Goal: Information Seeking & Learning: Check status

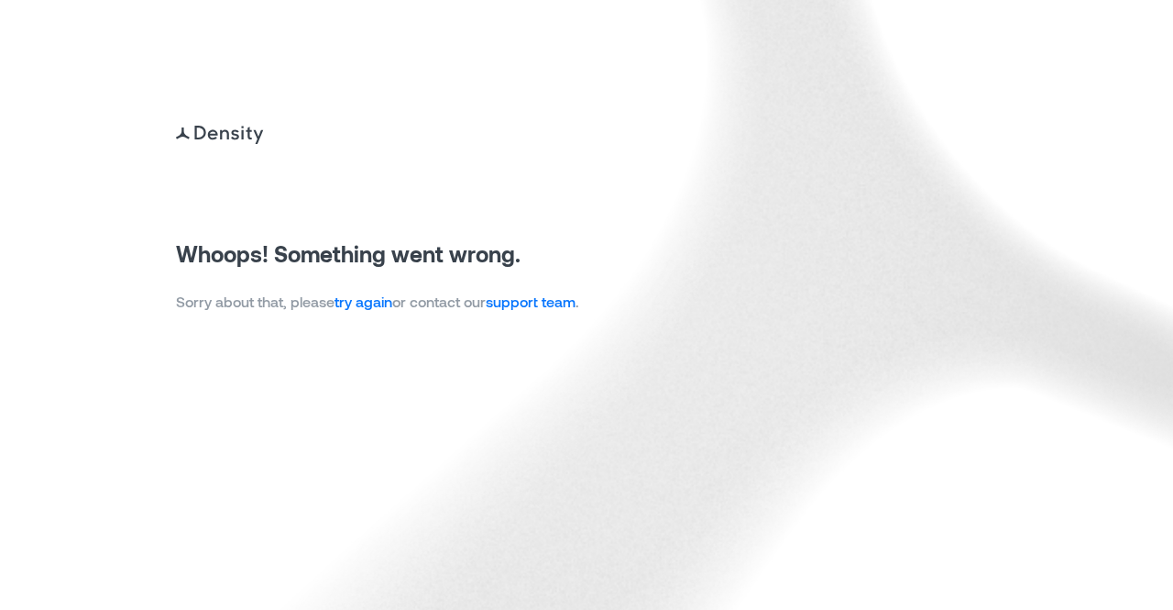
click at [377, 303] on link "try again" at bounding box center [364, 300] width 58 height 17
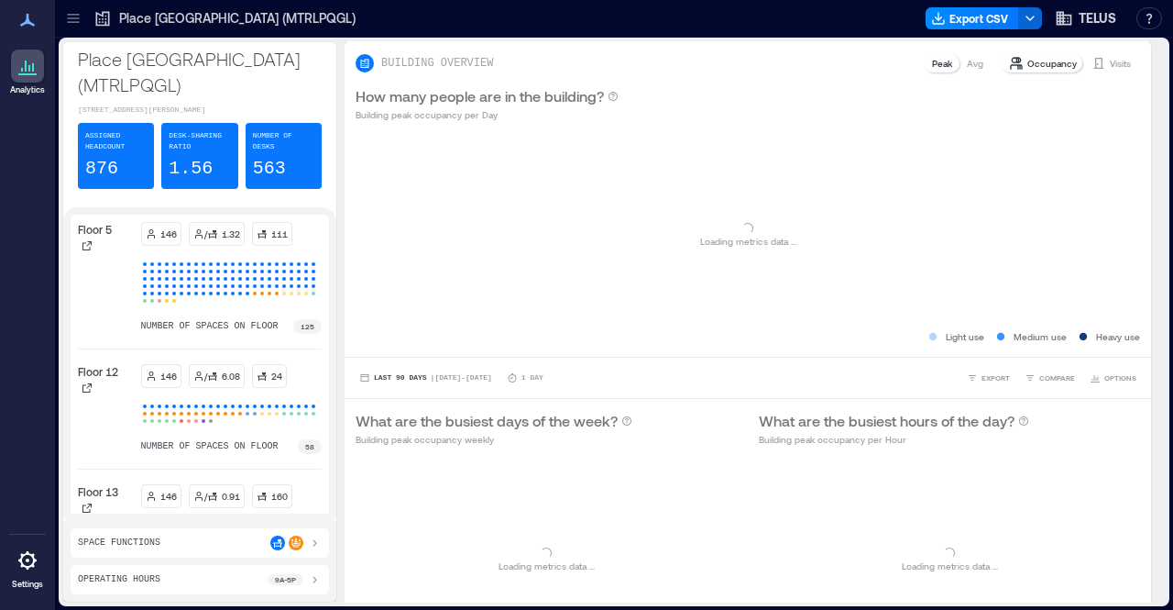
click at [136, 17] on p "Place TELUS Montréal (MTRLPQGL)" at bounding box center [237, 18] width 237 height 18
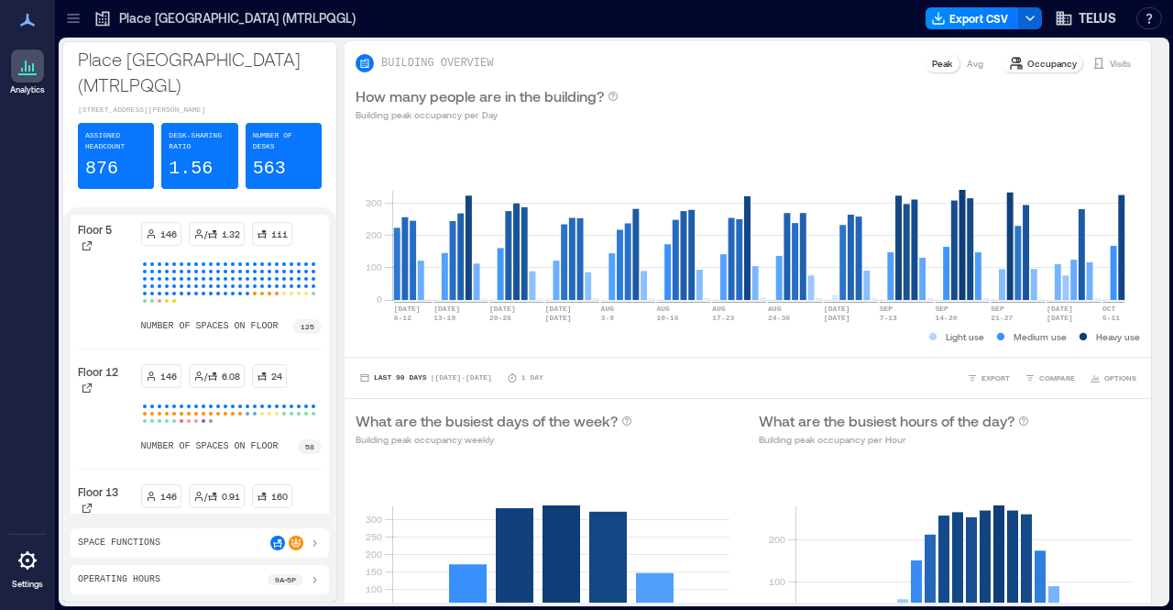
click at [72, 21] on icon at bounding box center [73, 22] width 12 height 2
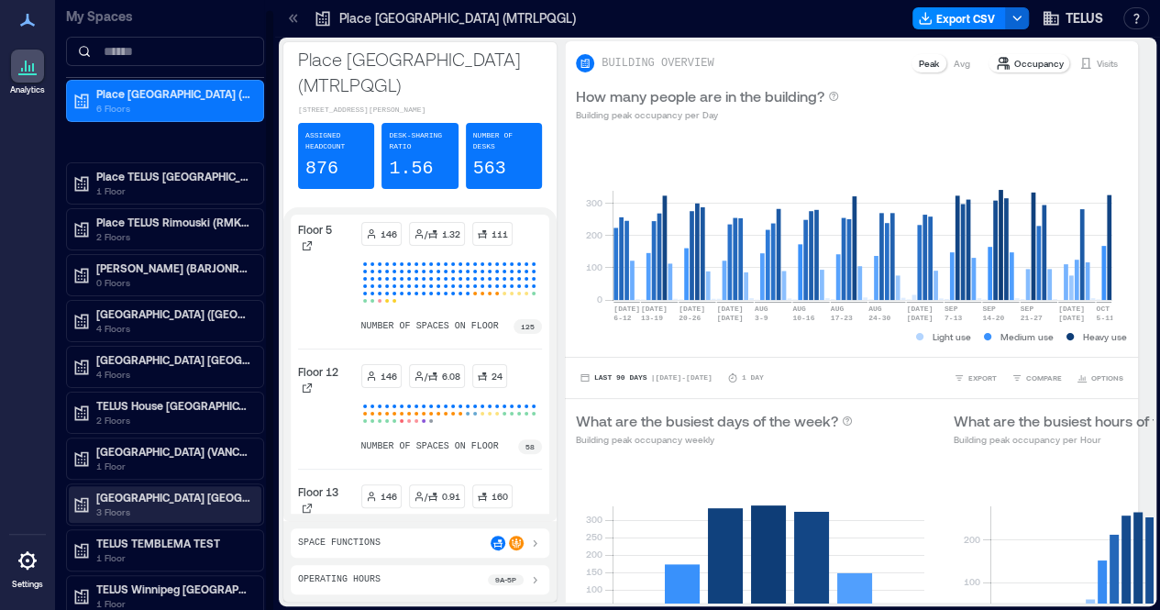
scroll to position [2, 0]
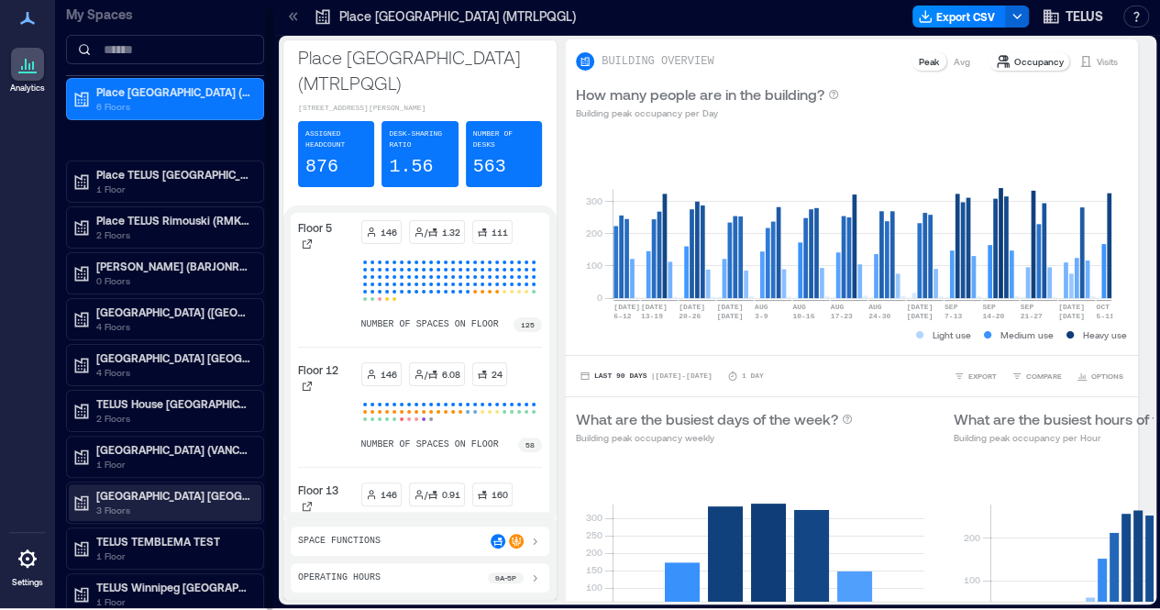
click at [158, 490] on p "TELUS Park Surrey (SRRYBCCS)" at bounding box center [173, 495] width 154 height 15
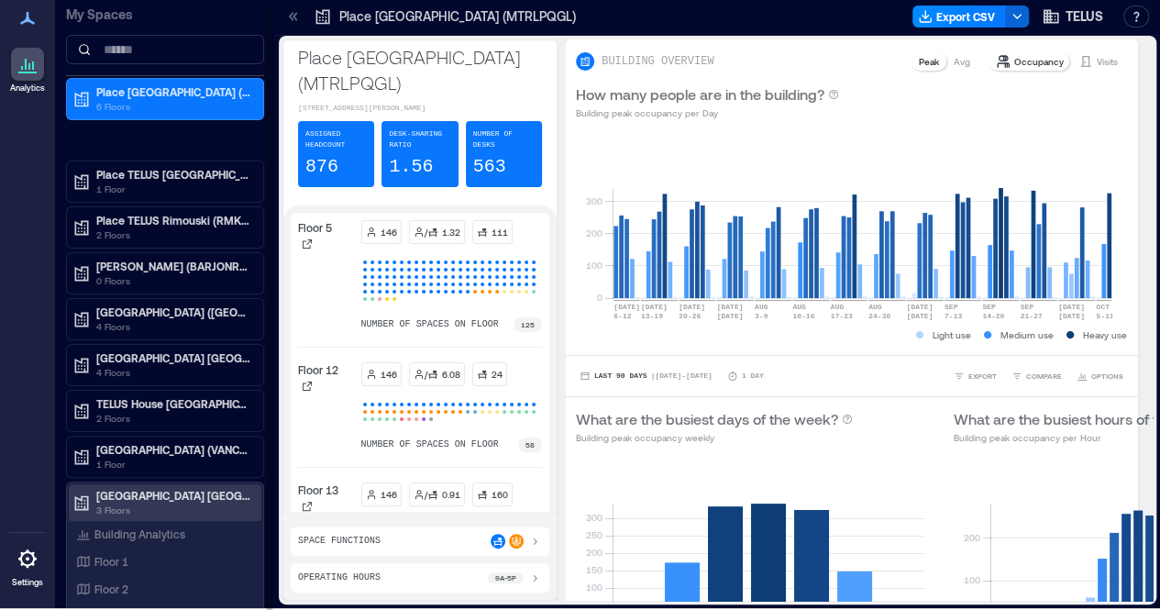
click at [158, 490] on p "TELUS Park Surrey (SRRYBCCS)" at bounding box center [173, 495] width 154 height 15
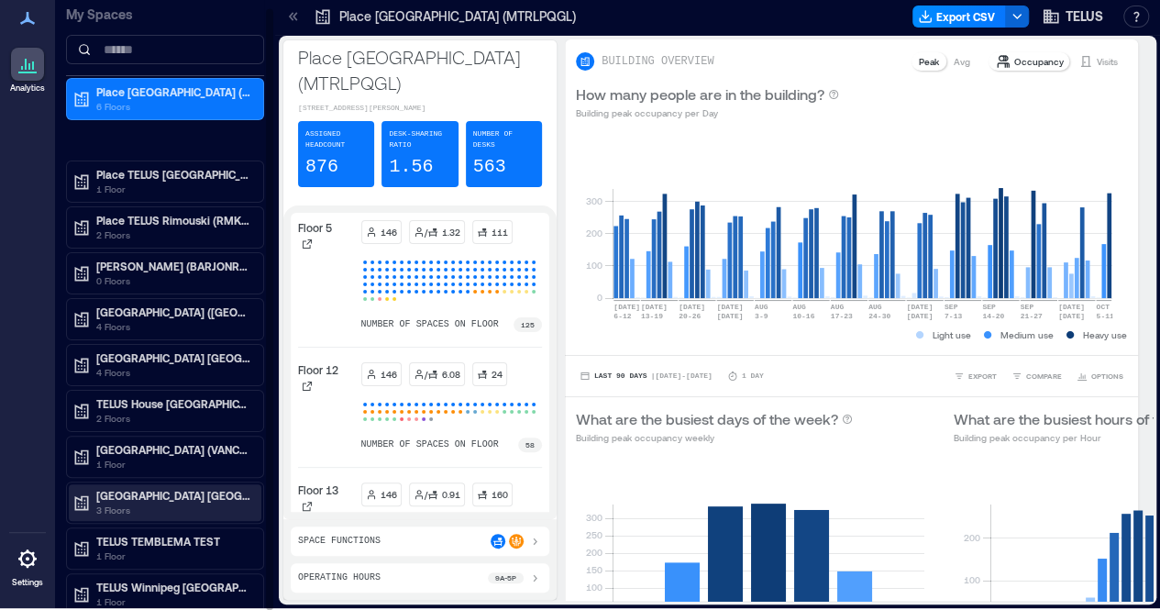
click at [158, 490] on p "TELUS Park Surrey (SRRYBCCS)" at bounding box center [173, 495] width 154 height 15
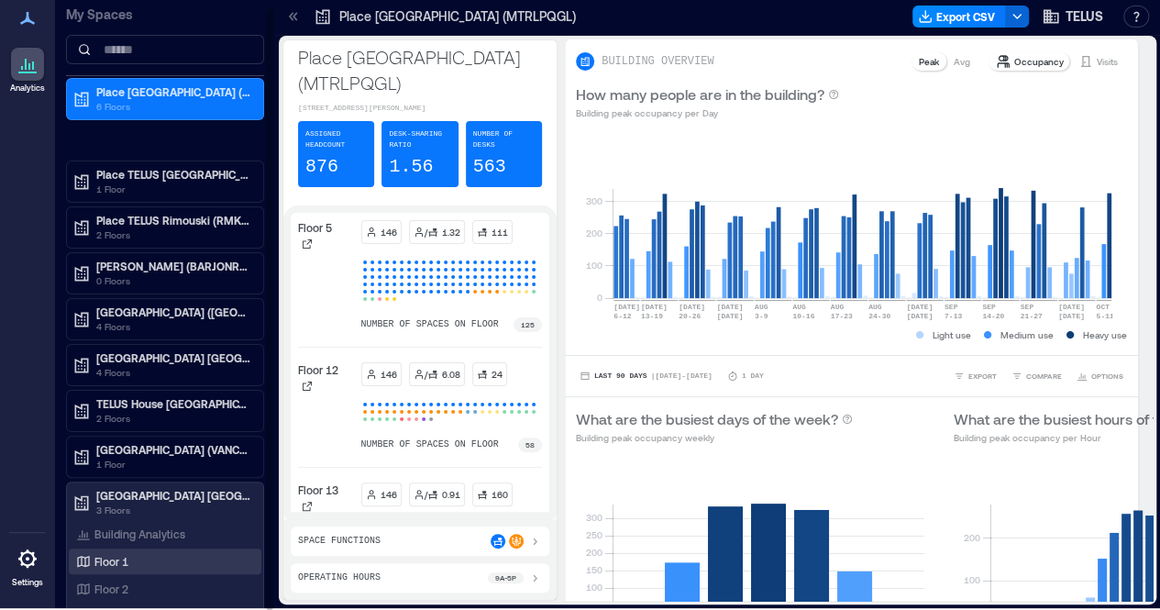
click at [121, 559] on p "Floor 1" at bounding box center [111, 561] width 34 height 15
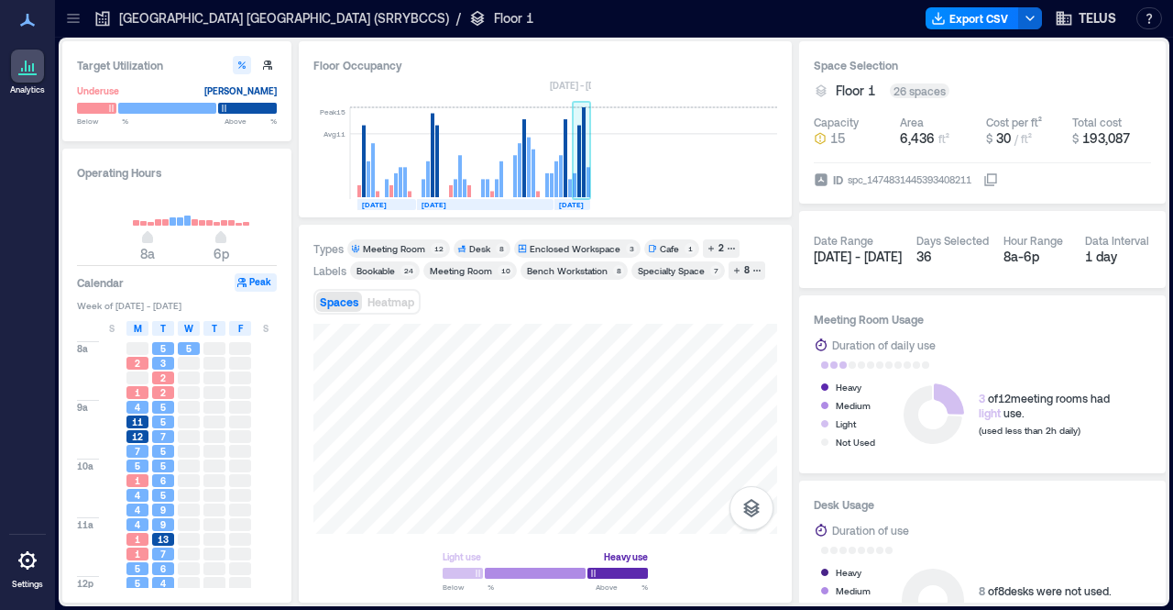
click at [581, 116] on rect at bounding box center [582, 153] width 18 height 92
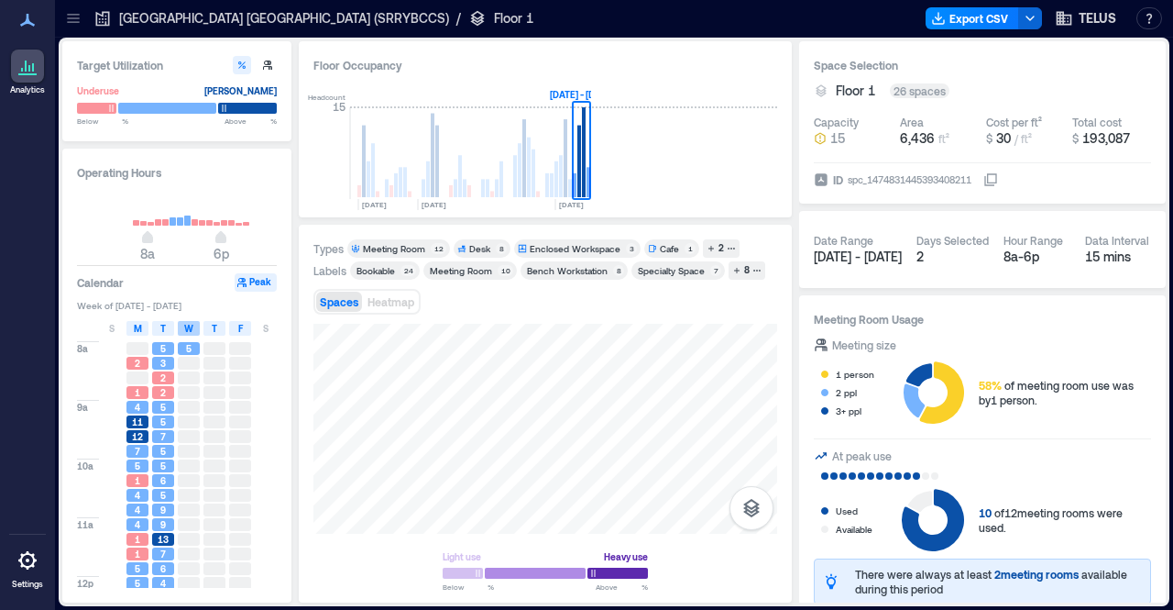
click at [189, 327] on span "W" at bounding box center [188, 328] width 9 height 15
click at [189, 362] on div at bounding box center [189, 363] width 22 height 13
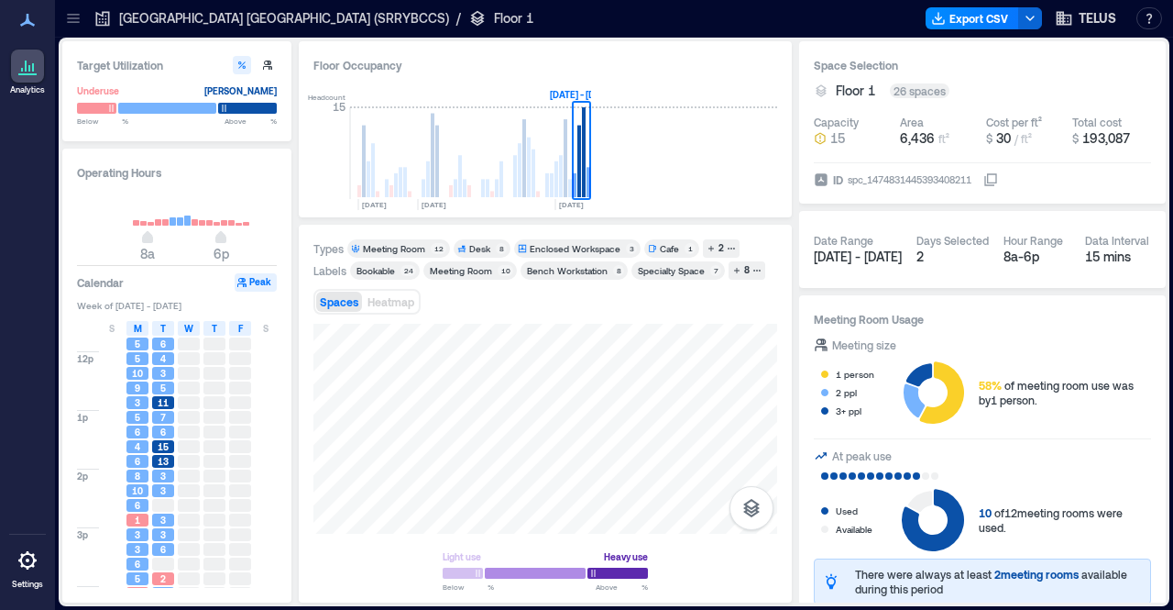
scroll to position [226, 0]
click at [188, 328] on span "W" at bounding box center [188, 328] width 9 height 15
click at [215, 332] on span "T" at bounding box center [215, 328] width 6 height 15
click at [237, 328] on div "F" at bounding box center [240, 328] width 22 height 15
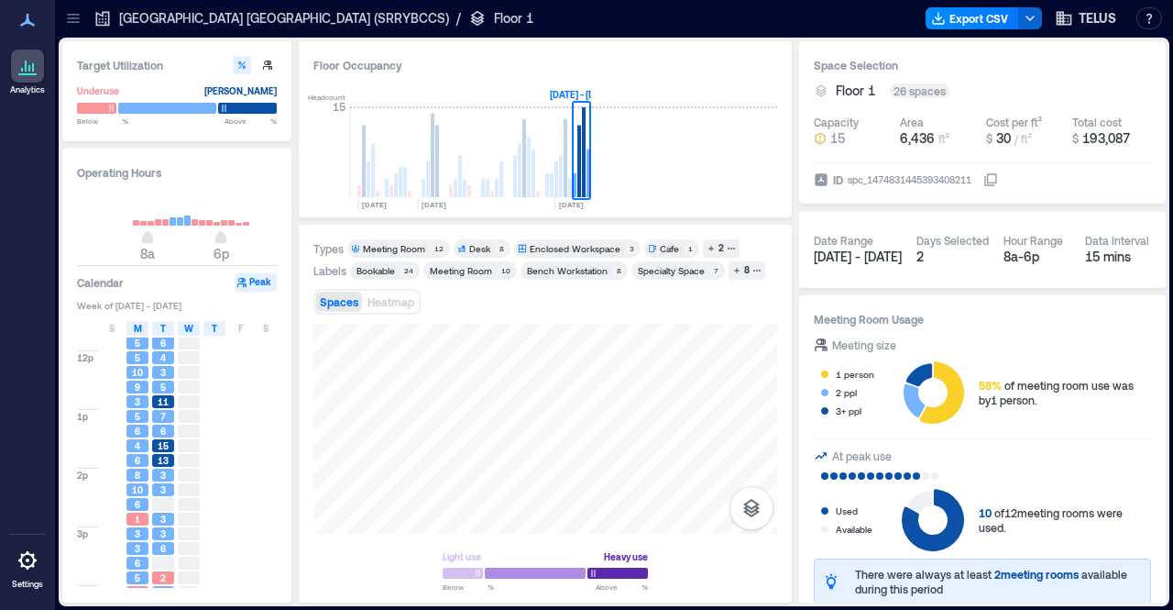
click at [216, 328] on span "T" at bounding box center [215, 328] width 6 height 15
click at [237, 330] on div "F" at bounding box center [240, 328] width 22 height 15
click at [263, 331] on span "S" at bounding box center [266, 328] width 6 height 15
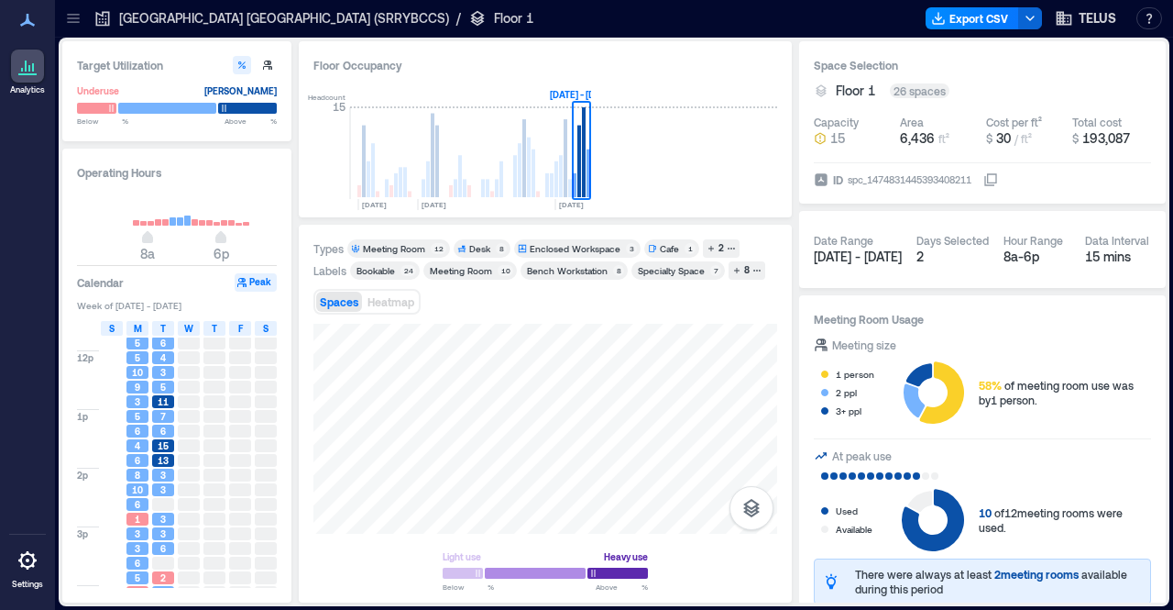
click at [112, 326] on span "S" at bounding box center [112, 328] width 6 height 15
click at [581, 169] on rect at bounding box center [582, 153] width 18 height 92
click at [569, 91] on icon "AUG, 2025 SEP, 2025 OCT, 2025 Oct 5 - 11, 2025" at bounding box center [475, 146] width 234 height 128
click at [72, 27] on icon at bounding box center [73, 18] width 18 height 18
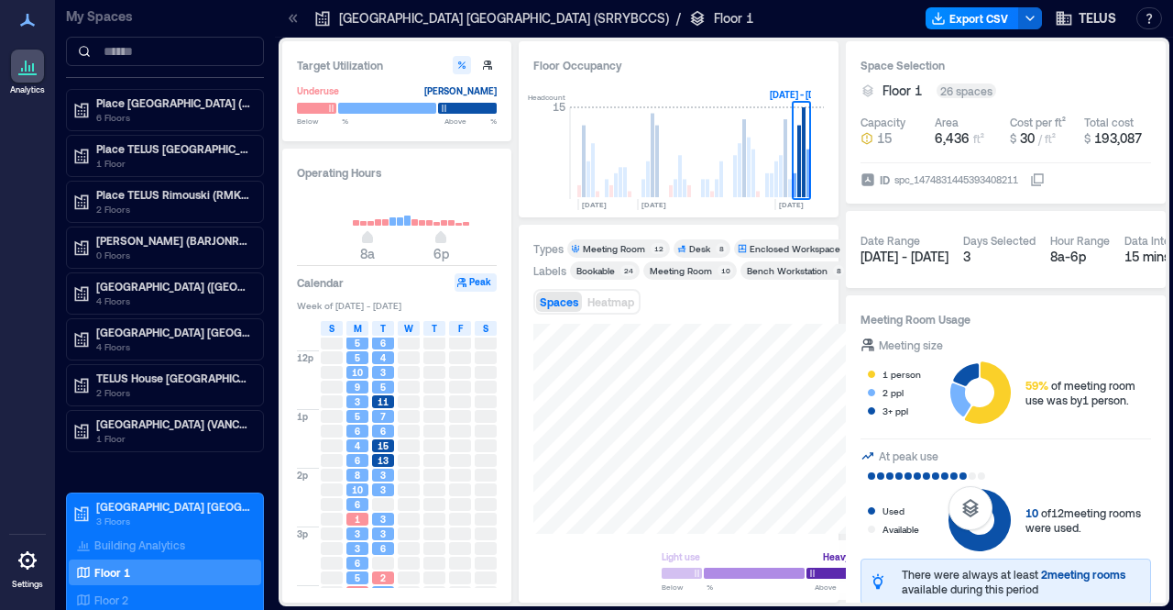
click at [72, 27] on div "My Spaces" at bounding box center [165, 39] width 198 height 78
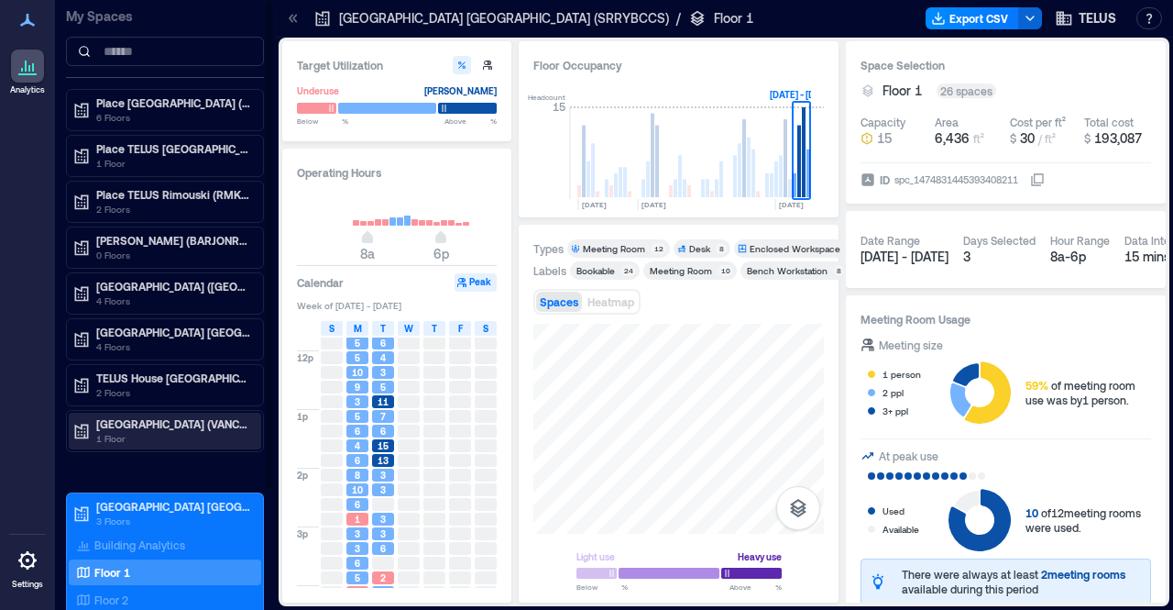
click at [160, 421] on p "TELUS House Vancouver (VANCBC01)" at bounding box center [173, 423] width 154 height 15
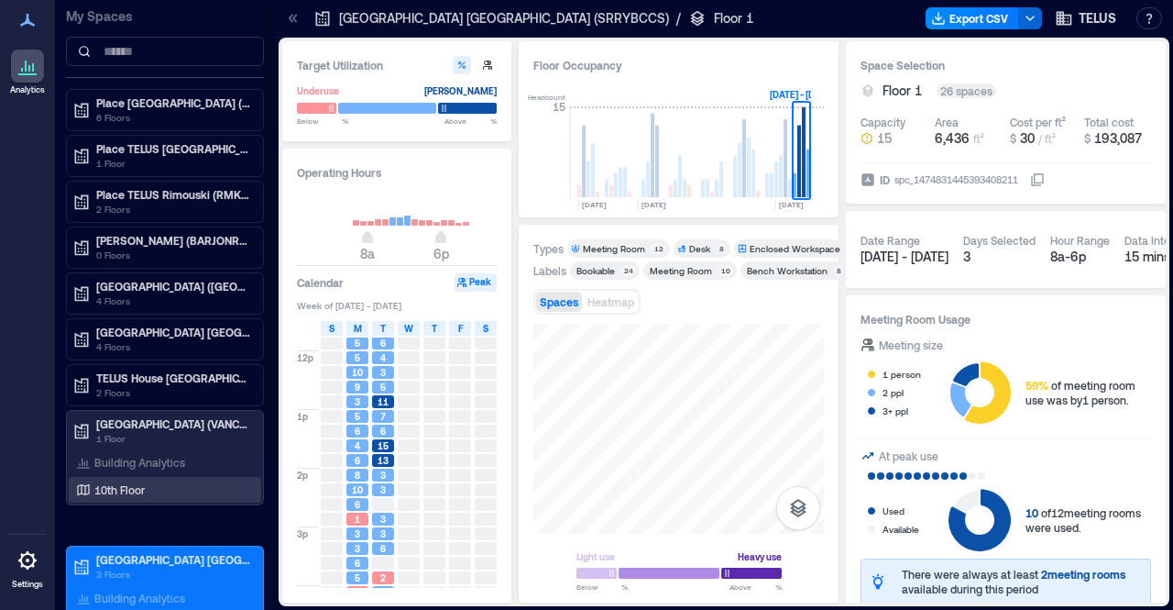
click at [132, 489] on p "10th Floor" at bounding box center [119, 489] width 50 height 15
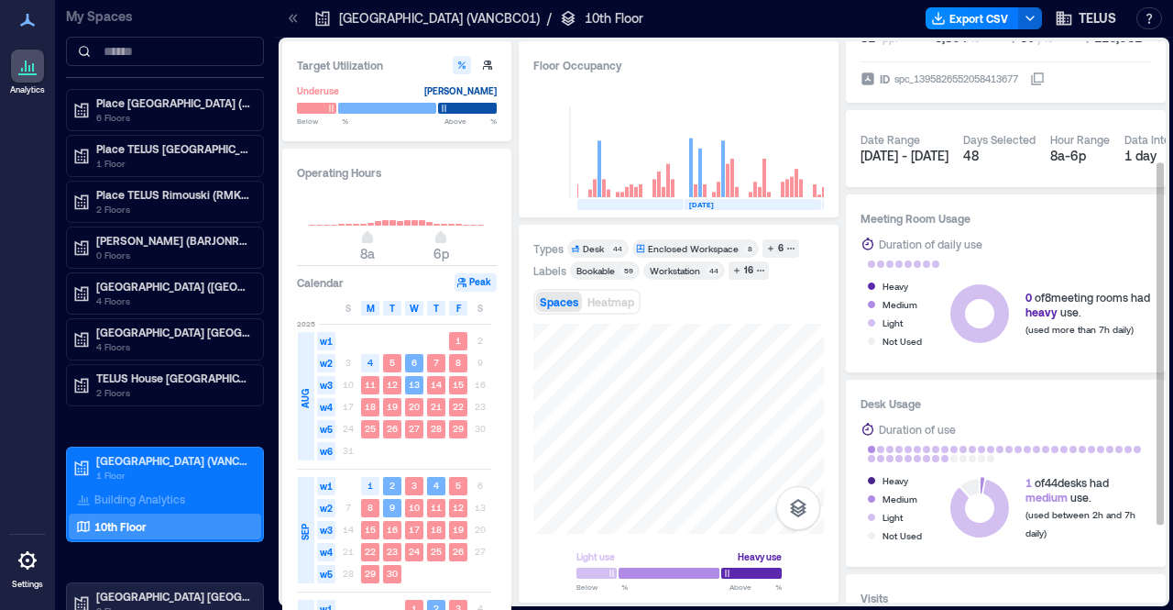
scroll to position [310, 0]
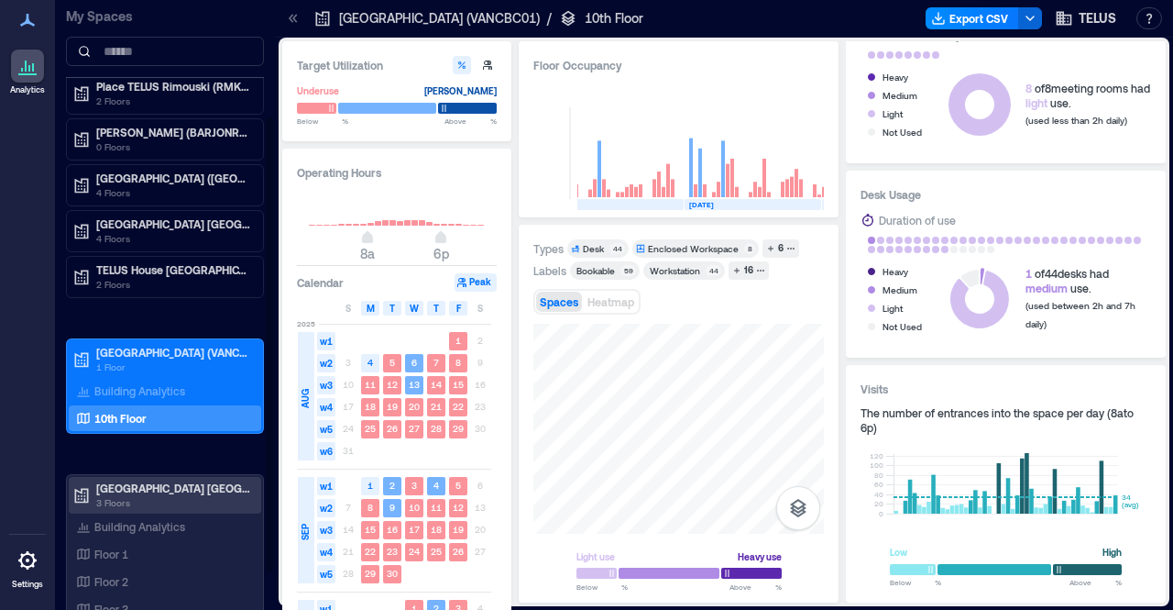
scroll to position [159, 0]
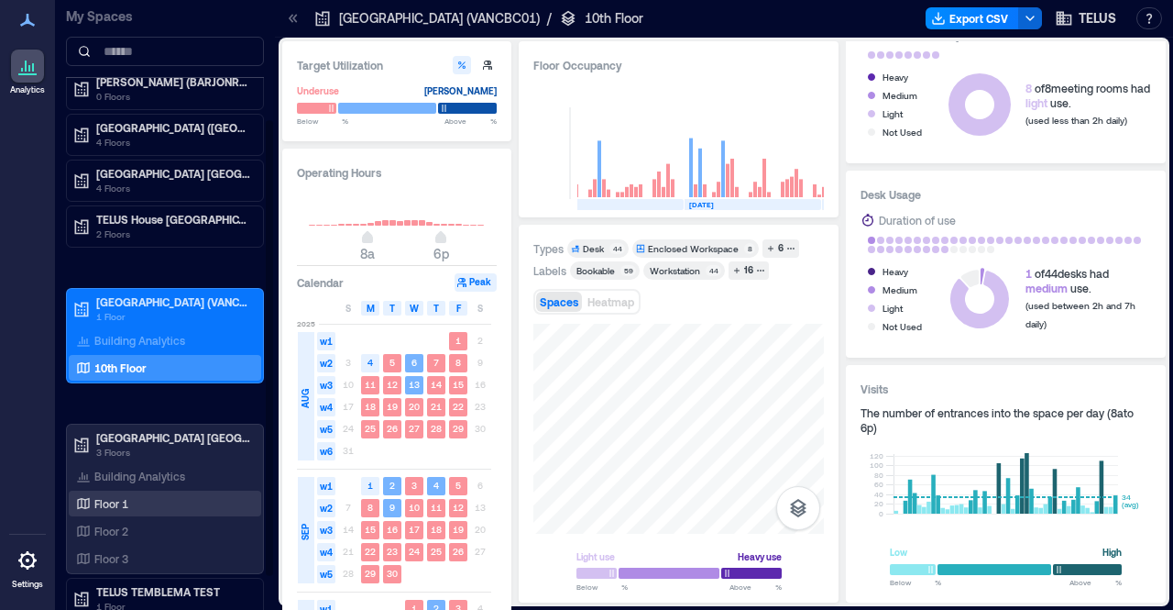
click at [111, 498] on p "Floor 1" at bounding box center [111, 503] width 34 height 15
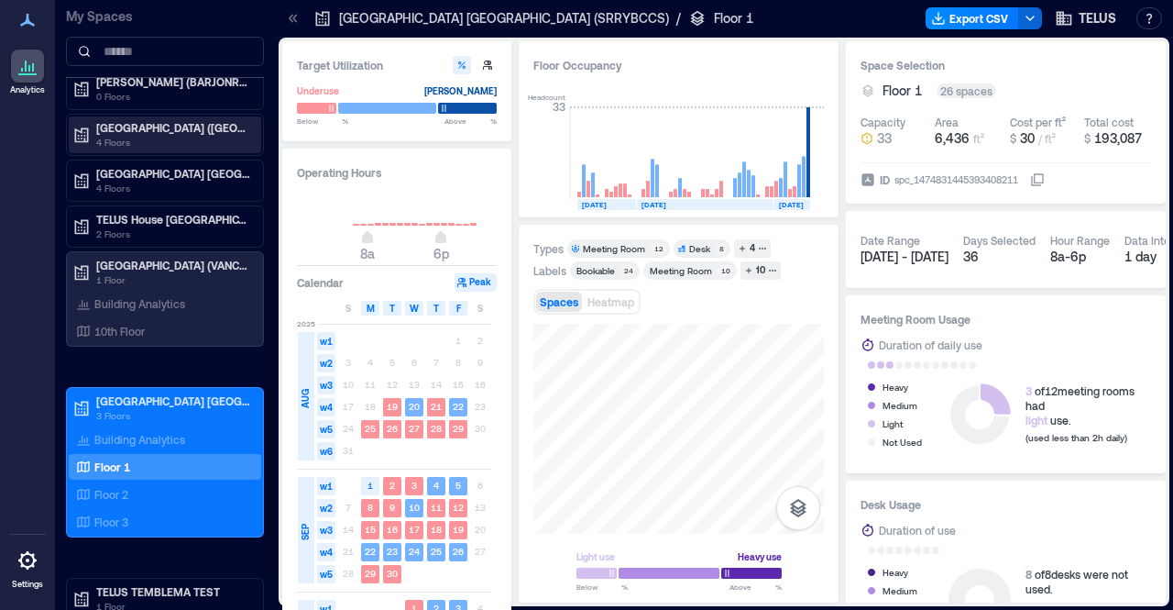
click at [188, 120] on p "TELUS Harbour (TORDONYE)" at bounding box center [173, 127] width 154 height 15
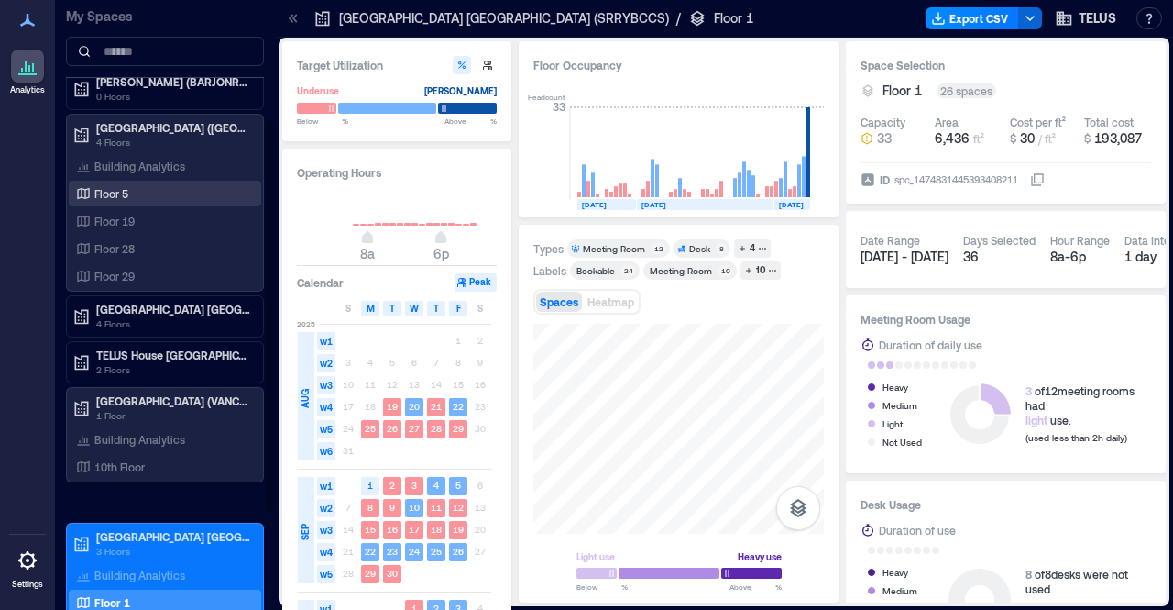
click at [114, 199] on div "Floor 5" at bounding box center [161, 193] width 178 height 18
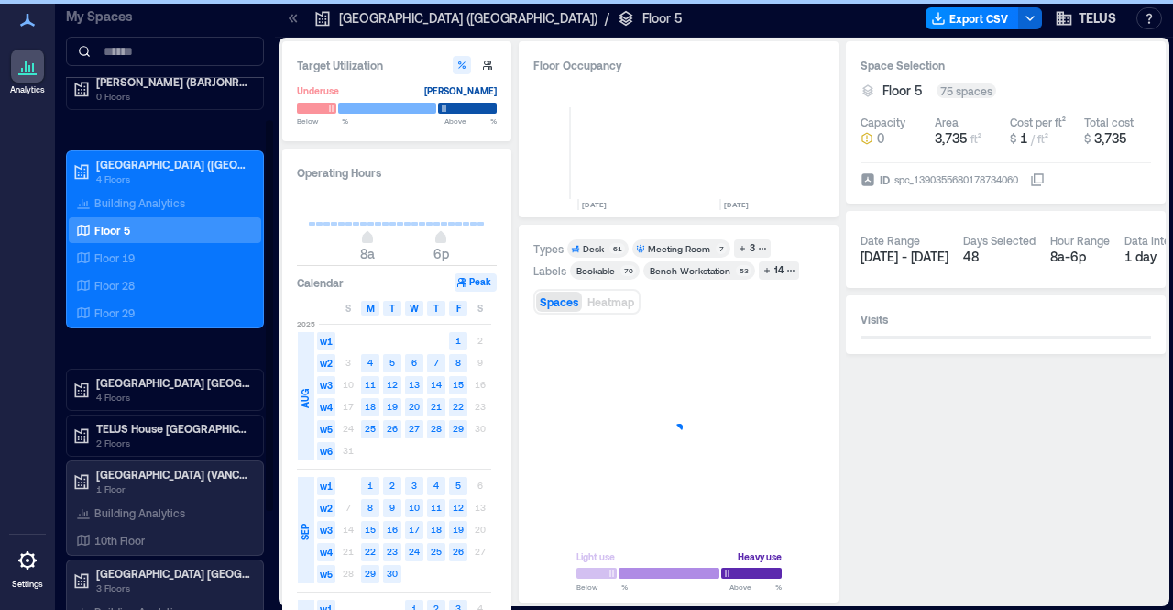
scroll to position [0, 1007]
